Goal: Information Seeking & Learning: Find specific fact

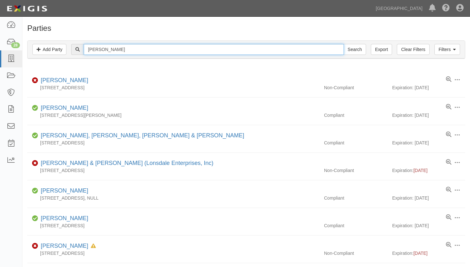
drag, startPoint x: 113, startPoint y: 46, endPoint x: -6, endPoint y: 38, distance: 120.0
click at [0, 38] on html "Toggle navigation Dashboard 28 Inbox Parties Agreements Coverages Documents Mes…" at bounding box center [235, 192] width 470 height 384
type input "M D"
click at [344, 44] on input "Search" at bounding box center [355, 49] width 22 height 11
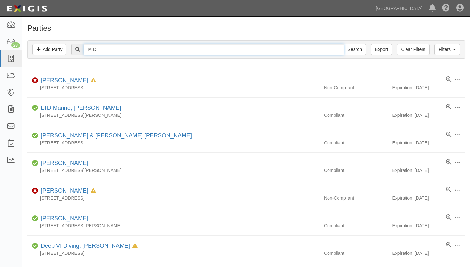
click at [116, 48] on input "M D" at bounding box center [214, 49] width 260 height 11
type input "M D Yacht"
click at [344, 44] on input "Search" at bounding box center [355, 49] width 22 height 11
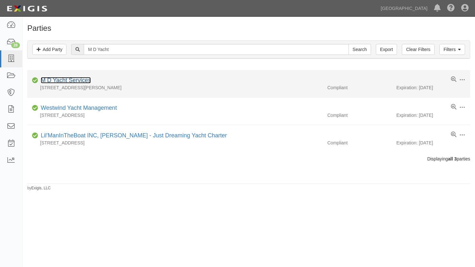
click at [68, 77] on link "M D Yacht Services" at bounding box center [66, 80] width 50 height 6
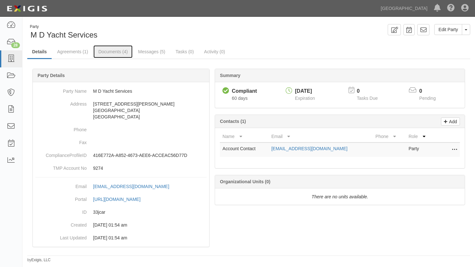
drag, startPoint x: 115, startPoint y: 53, endPoint x: 169, endPoint y: 75, distance: 58.4
click at [115, 52] on link "Documents (4)" at bounding box center [112, 51] width 39 height 13
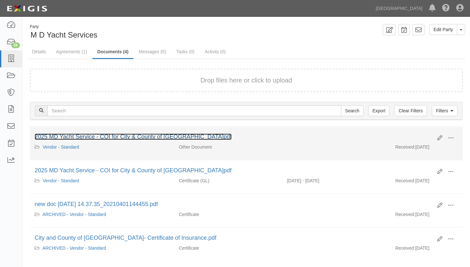
click at [134, 139] on link "2025 MD Yacht Service - COI for City & County of [GEOGRAPHIC_DATA]pdf" at bounding box center [133, 137] width 197 height 6
